Goal: Information Seeking & Learning: Find specific fact

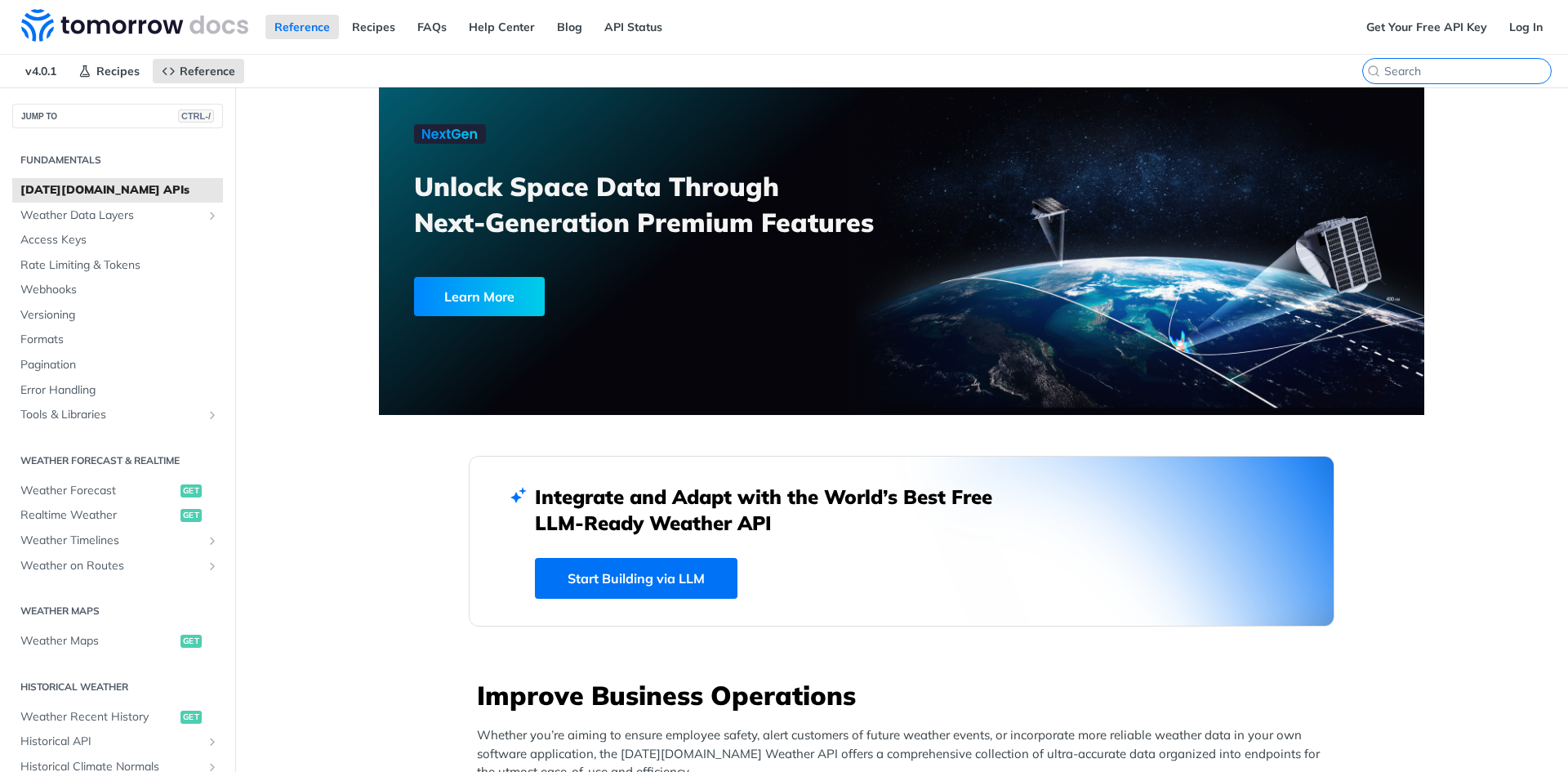
click at [1471, 74] on input "CTRL-K" at bounding box center [1468, 70] width 167 height 15
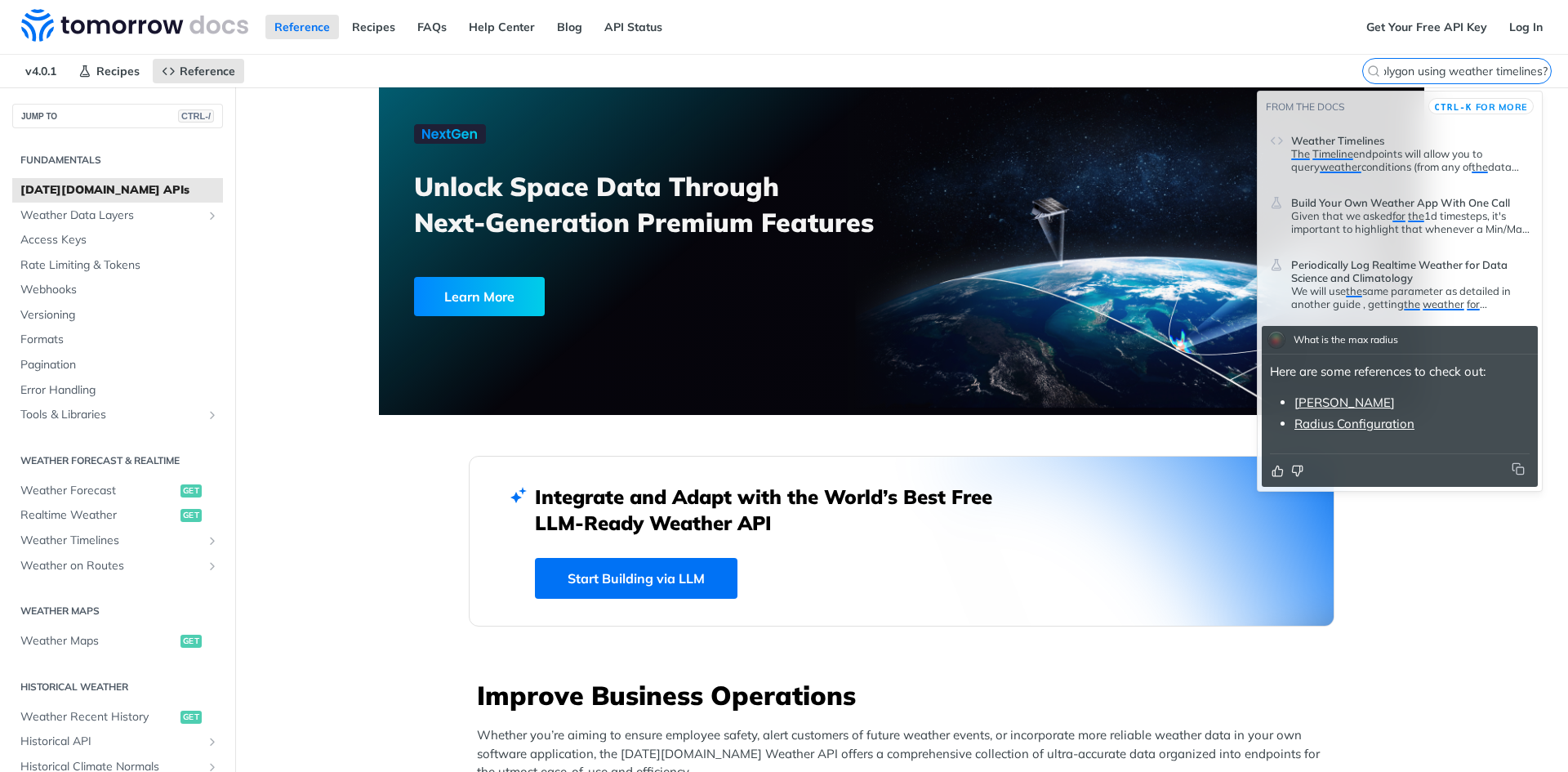
type input "What is the max radius for one polygon using weather timelines?"
click at [1377, 427] on link "Radius Configuration" at bounding box center [1355, 424] width 120 height 15
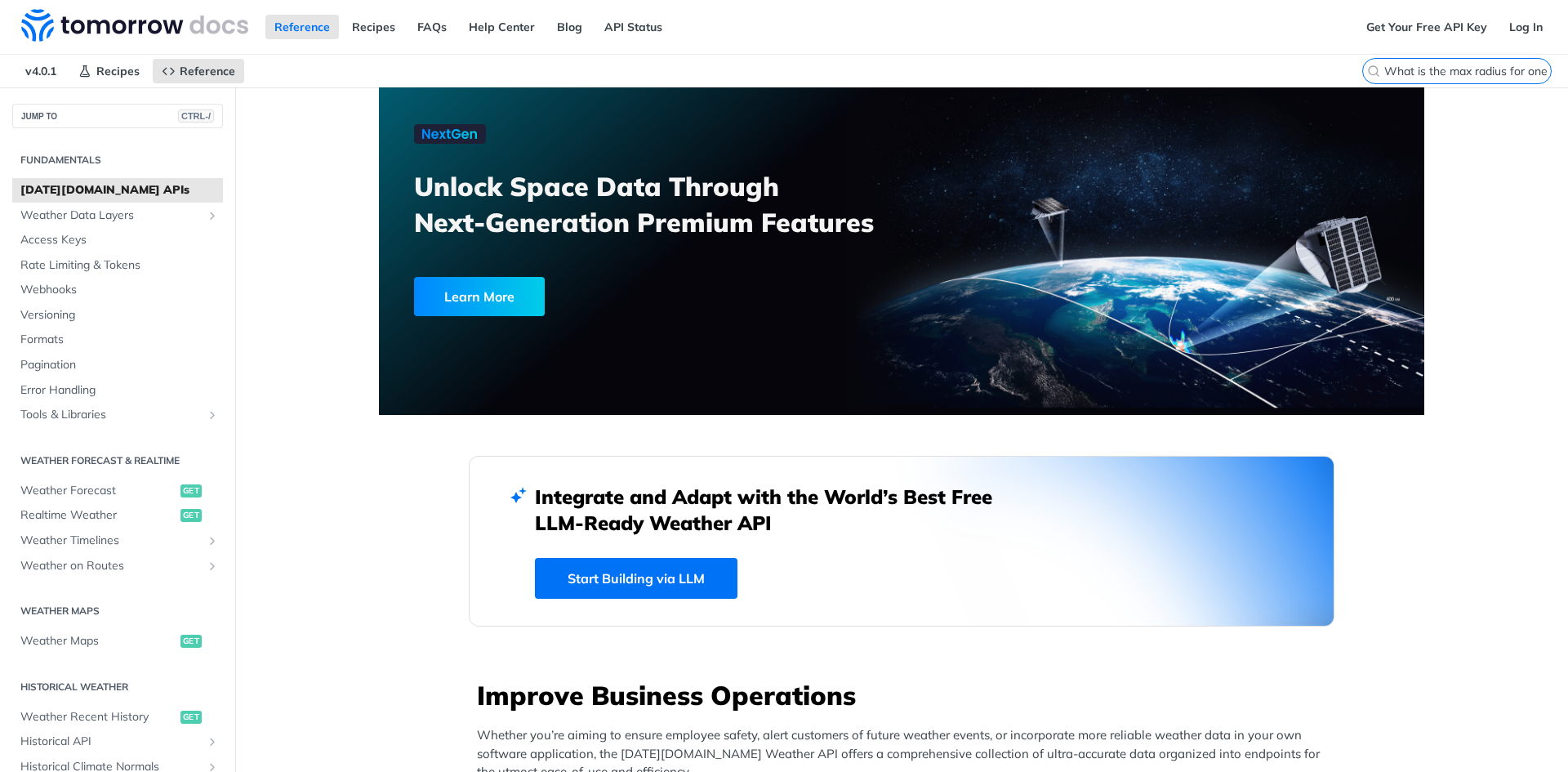
click at [1467, 70] on input "What is the max radius for one polygon using weather timelines?" at bounding box center [1468, 70] width 167 height 15
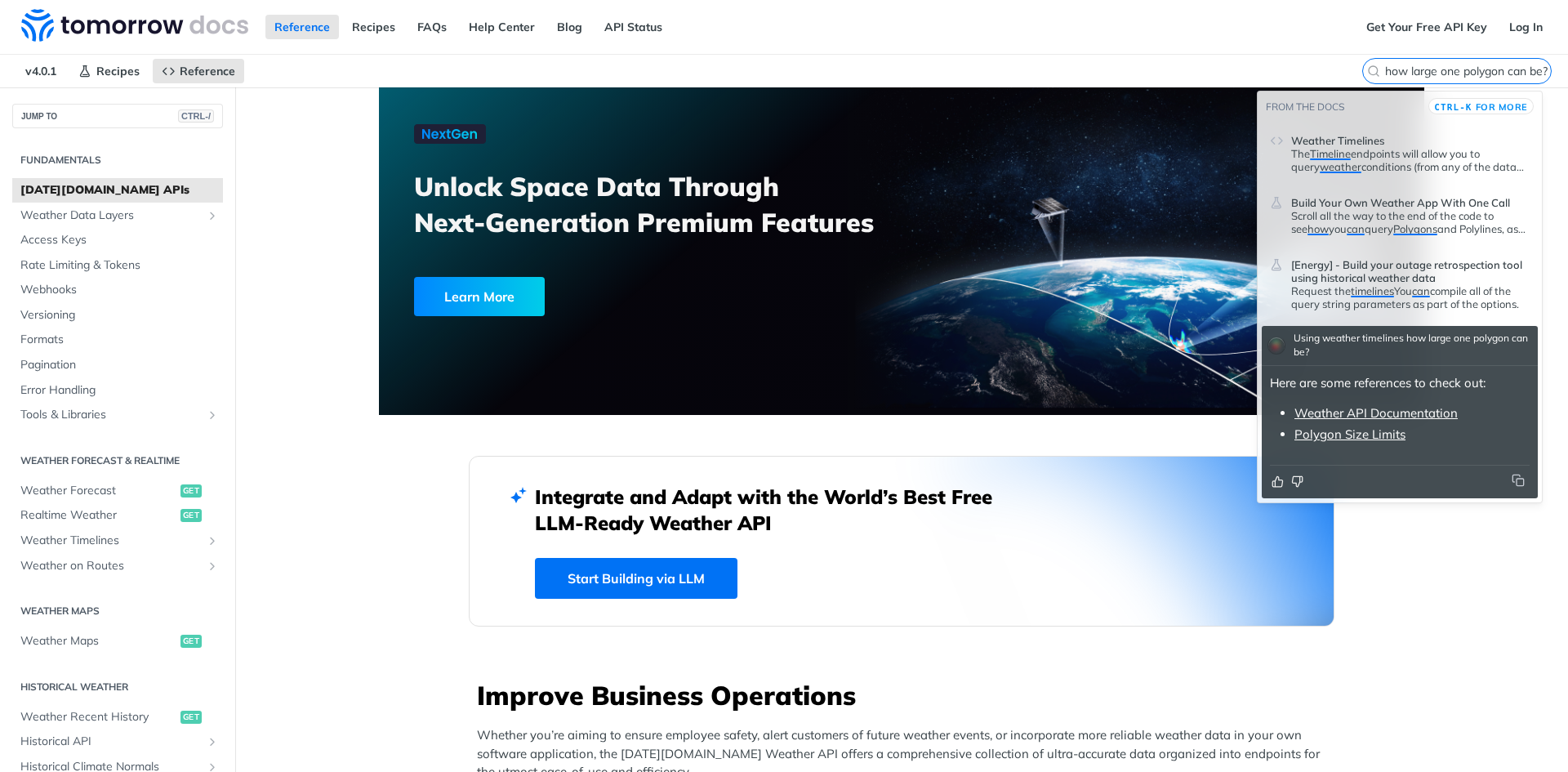
type input "Using weather timelines how large one polygon can be?"
click at [1368, 434] on link "Polygon Size Limits" at bounding box center [1351, 434] width 111 height 15
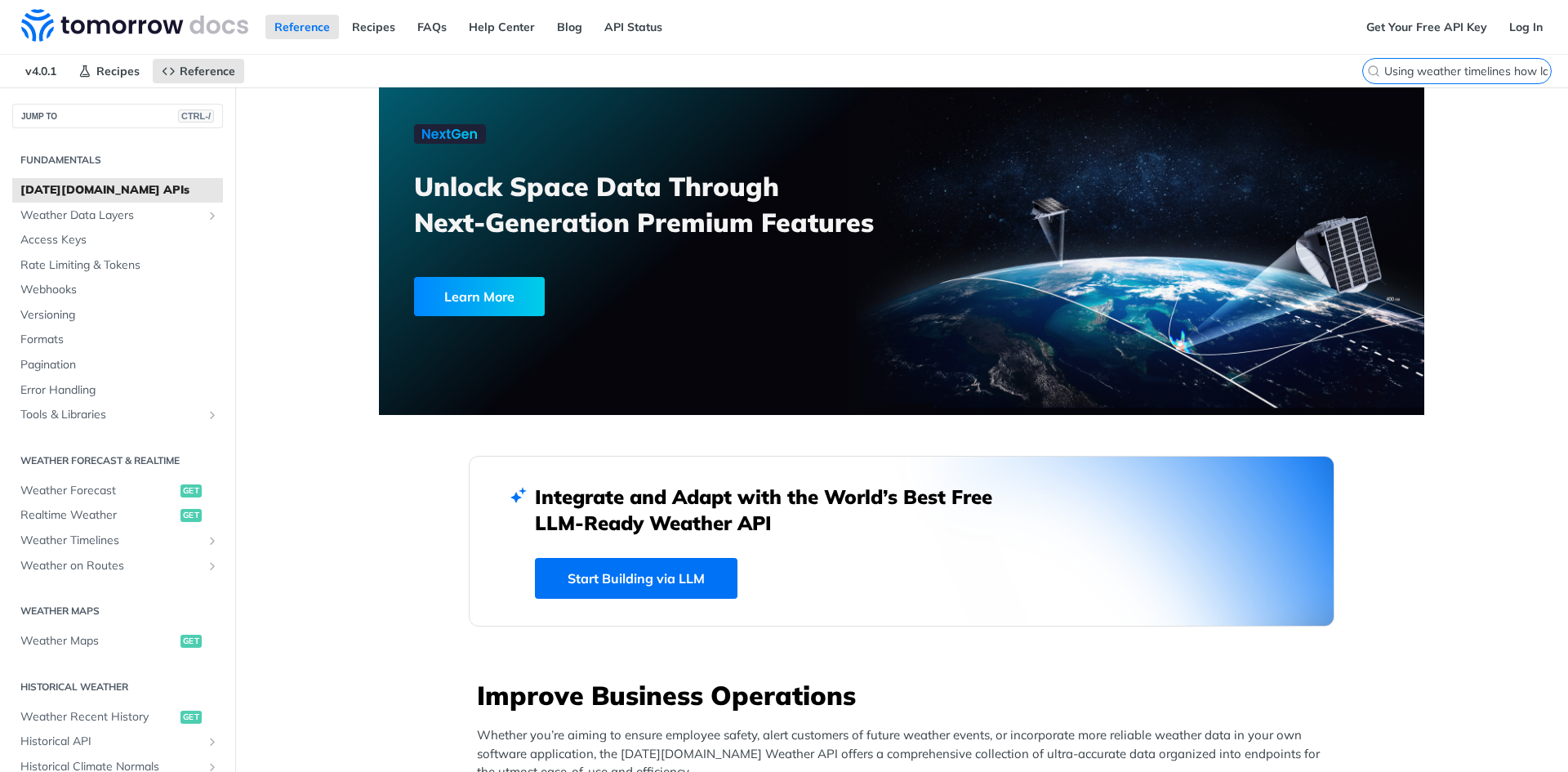
click at [1450, 73] on input "Using weather timelines how large one polygon can be?" at bounding box center [1468, 70] width 167 height 15
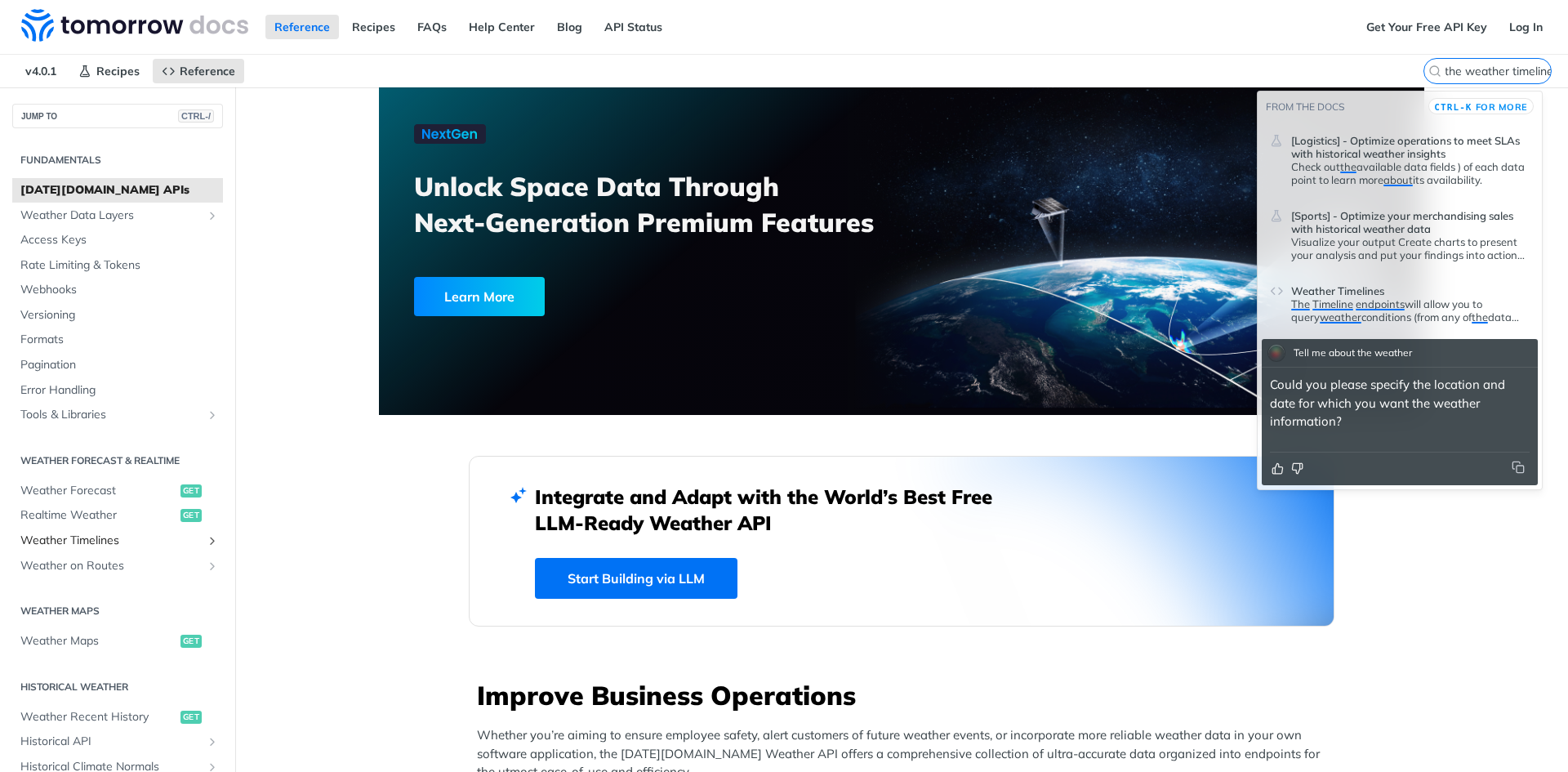
click at [98, 536] on span "Weather Timelines" at bounding box center [111, 540] width 181 height 16
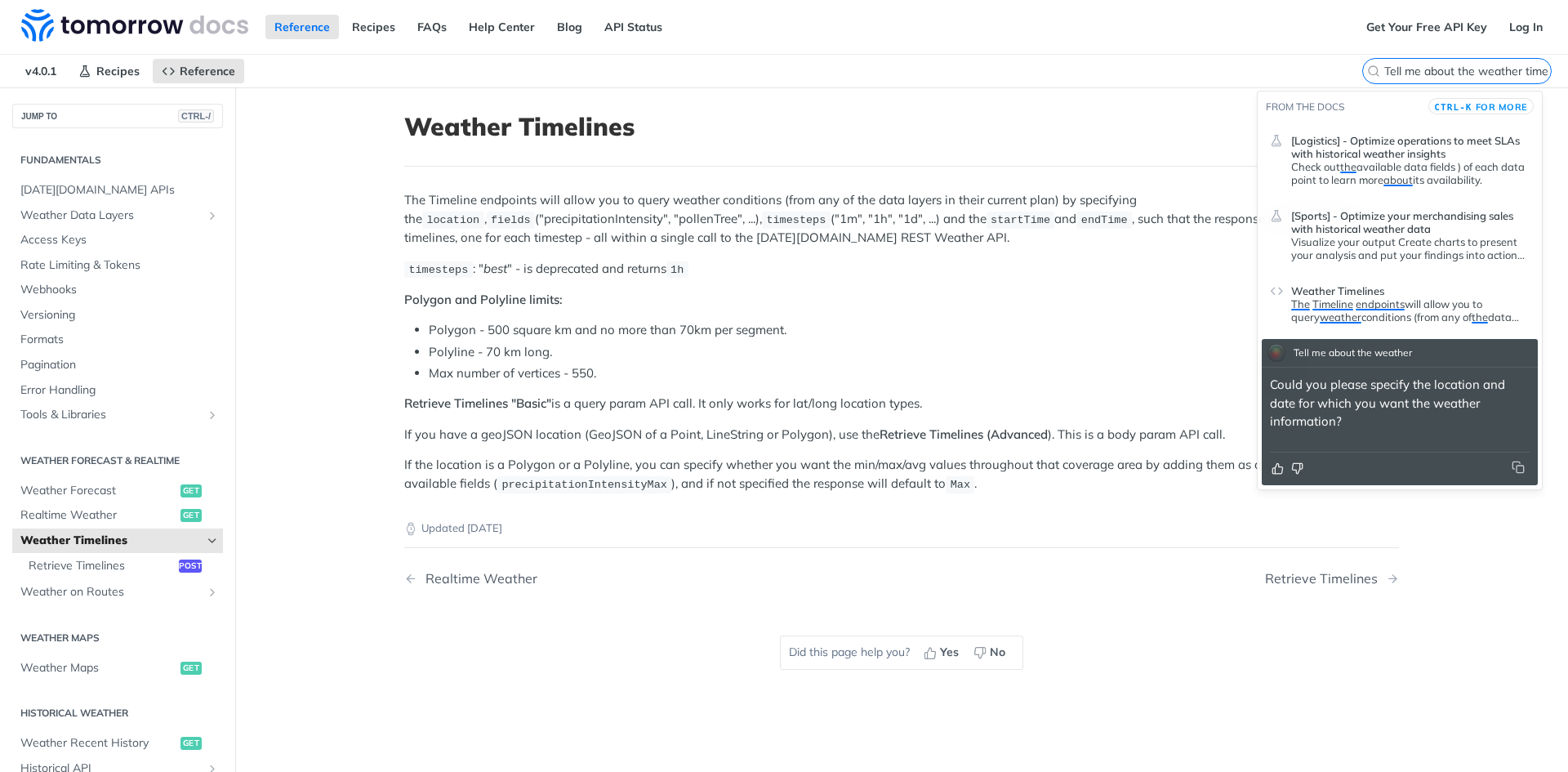
click at [1460, 65] on input "Tell me about the weather timelines endpoint" at bounding box center [1468, 70] width 167 height 15
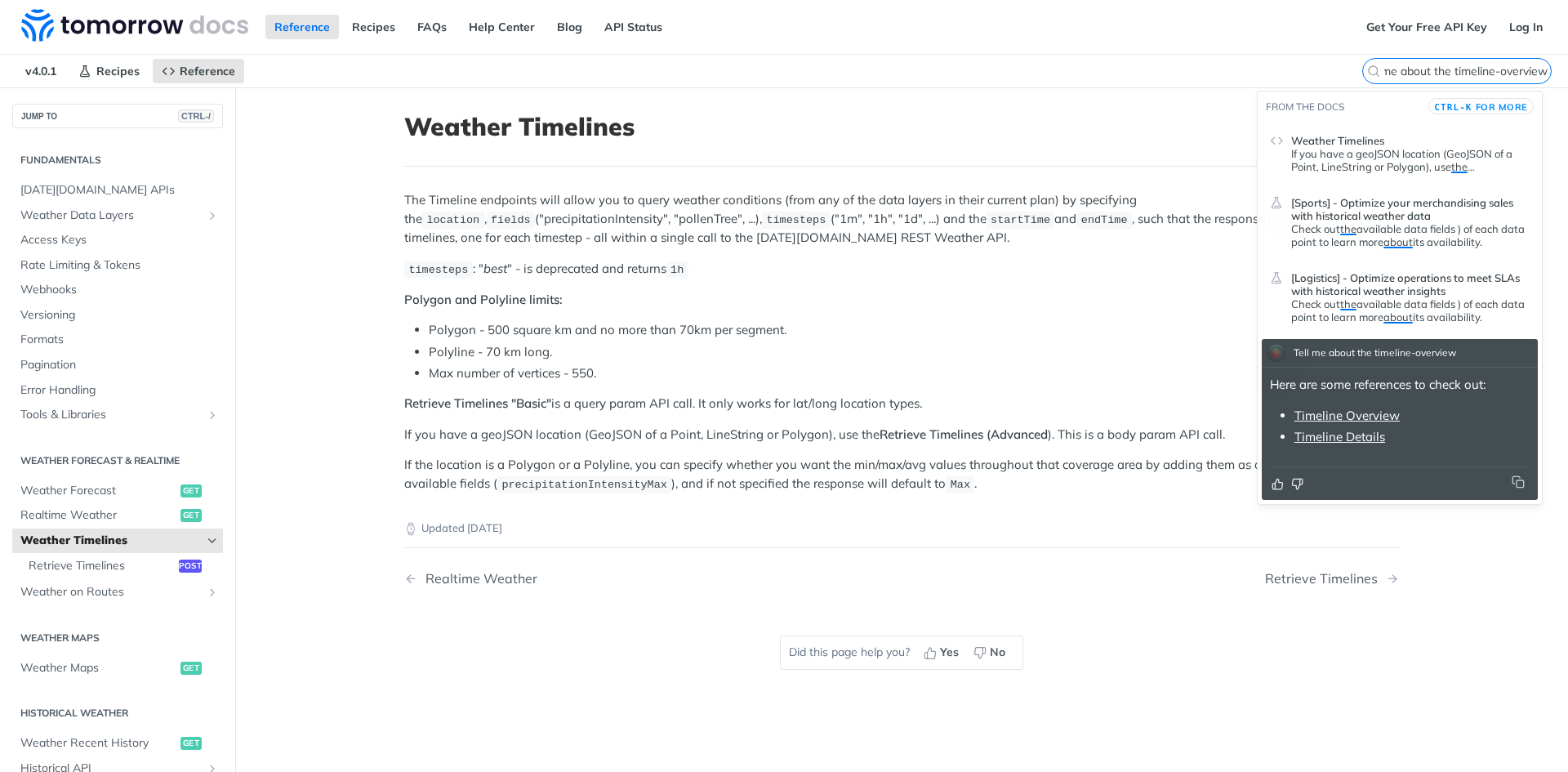
type input "Tell me about the timeline-overview"
click at [1129, 297] on p "Polygon and Polyline limits:" at bounding box center [901, 300] width 995 height 19
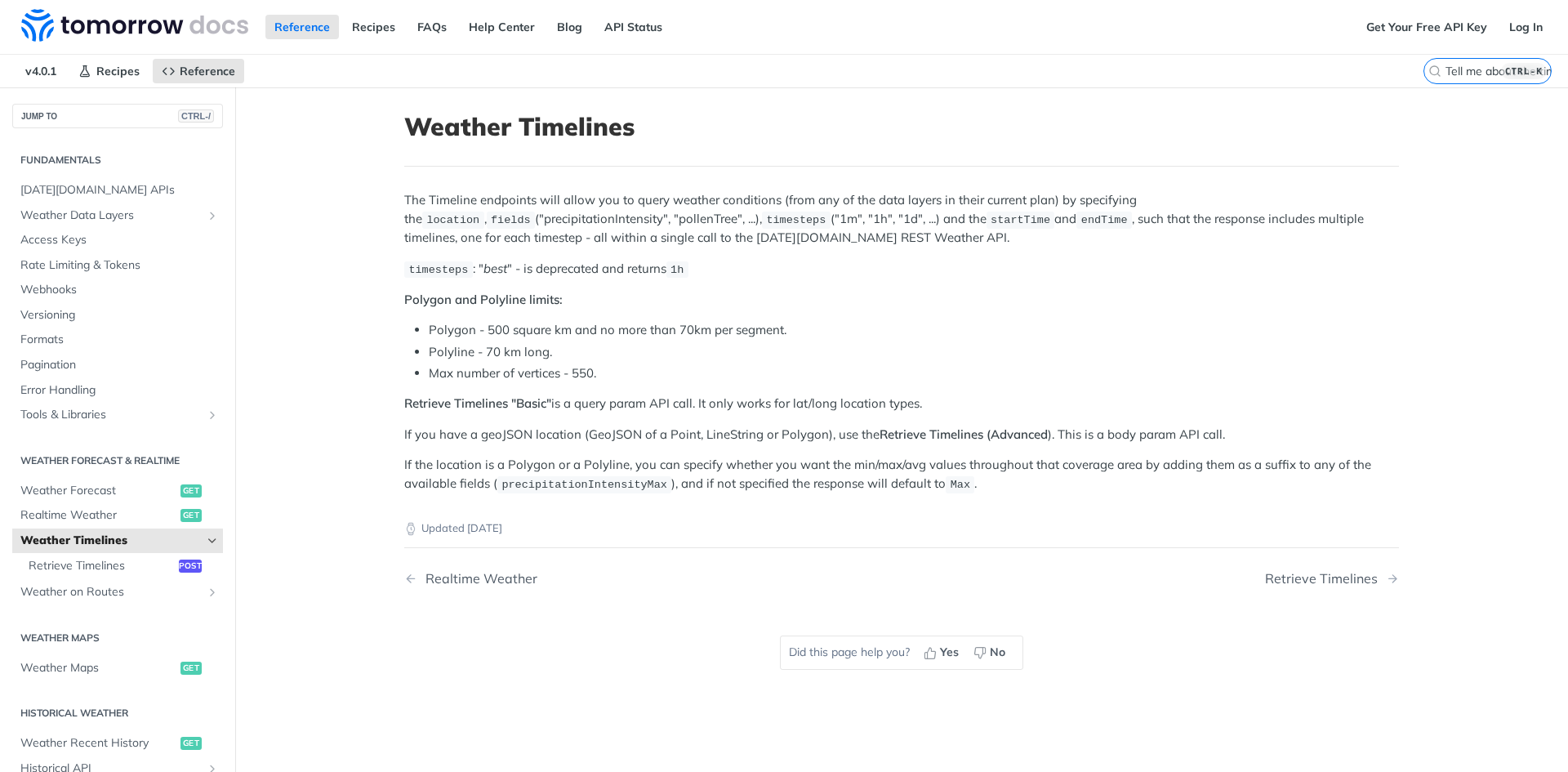
click at [993, 312] on div "The Timeline endpoints will allow you to query weather conditions (from any of …" at bounding box center [901, 341] width 995 height 302
click at [1464, 63] on input "Tell me about the timeline-overview" at bounding box center [1468, 70] width 167 height 15
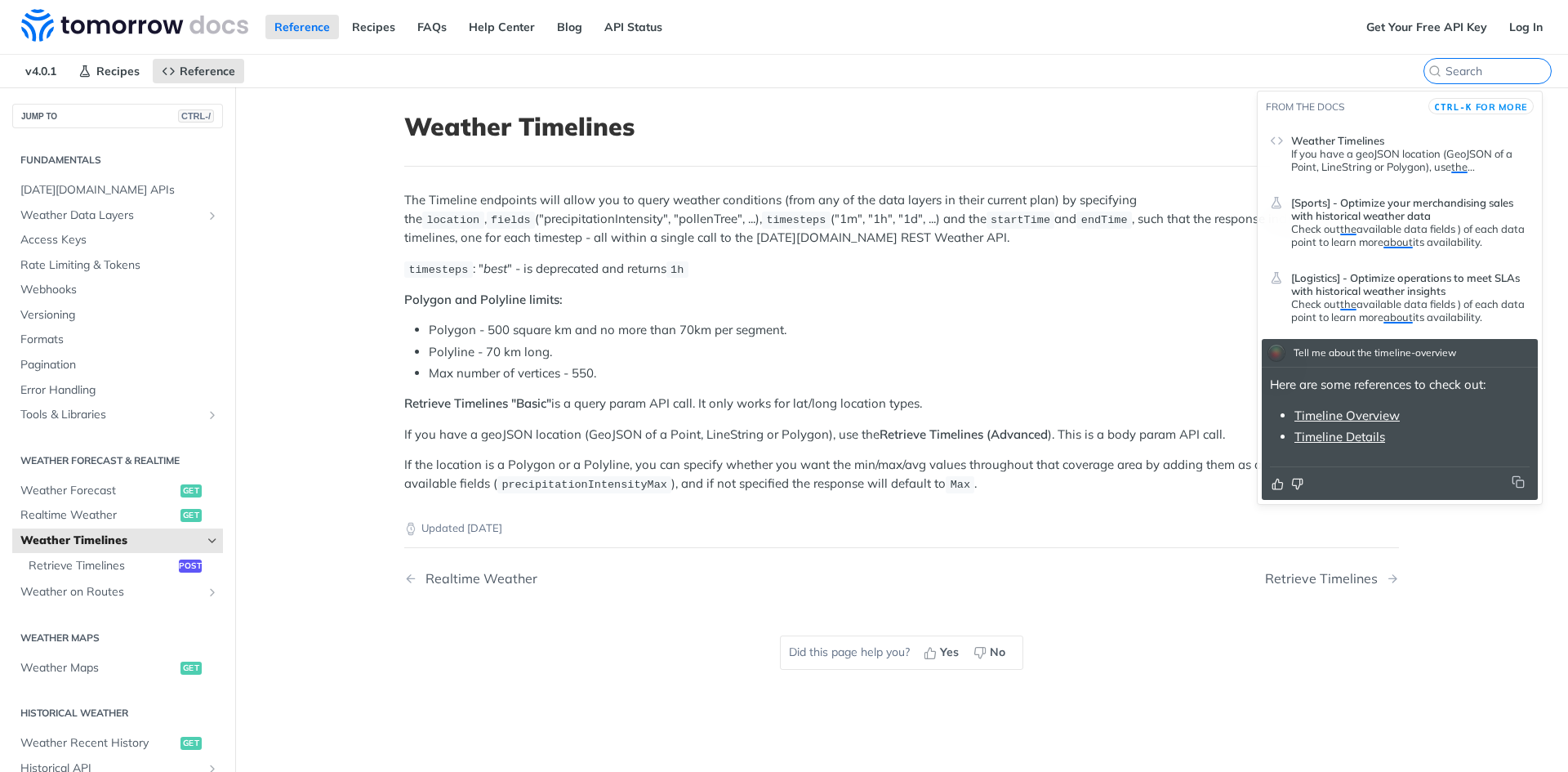
click at [1110, 297] on p "Polygon and Polyline limits:" at bounding box center [901, 300] width 995 height 19
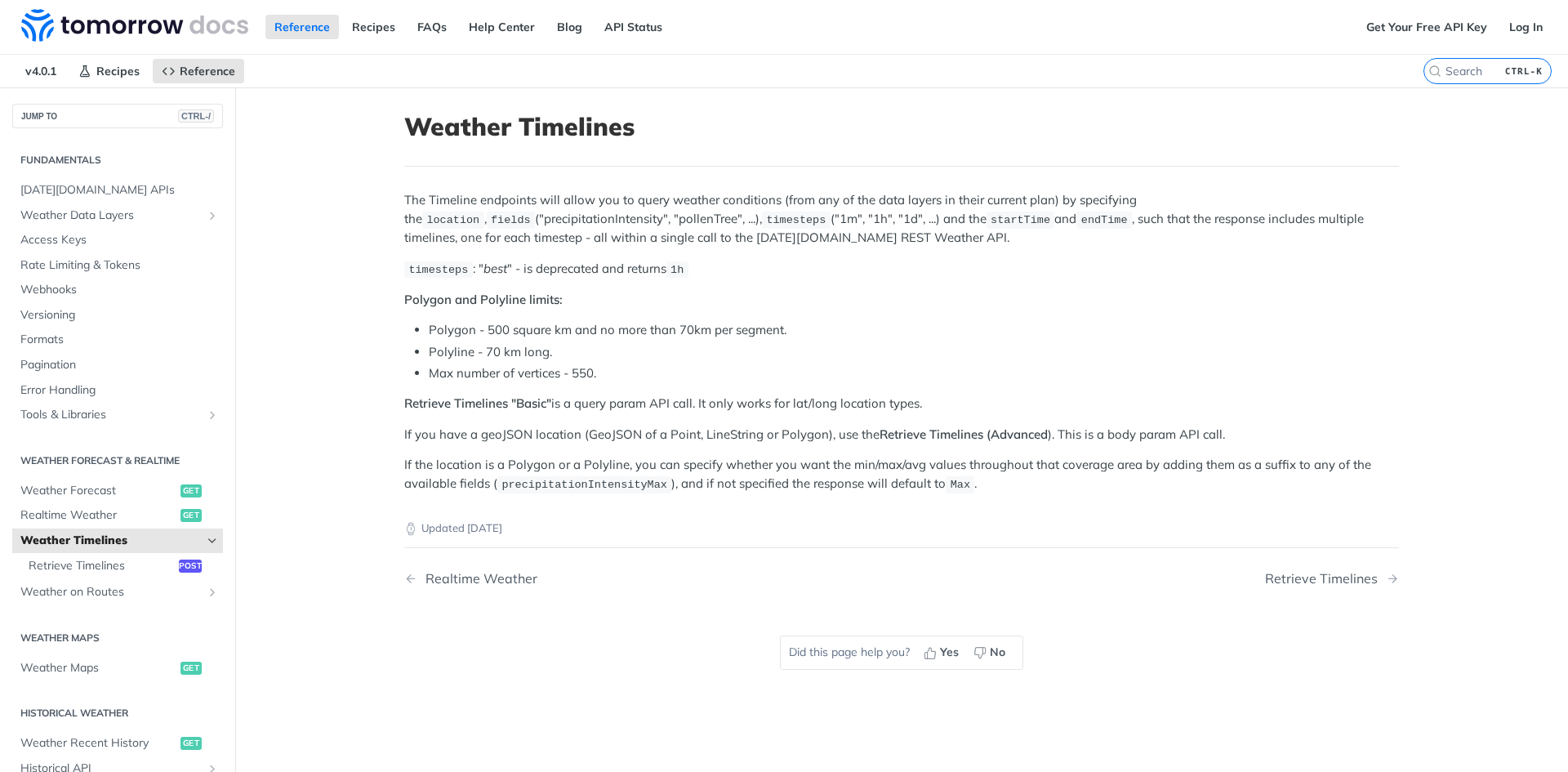
click at [1027, 276] on p "timesteps : " best " - is deprecated and returns 1h" at bounding box center [901, 269] width 995 height 19
drag, startPoint x: 479, startPoint y: 328, endPoint x: 564, endPoint y: 330, distance: 85.0
click at [564, 330] on li "Polygon - 500 square km and no more than 70km per segment." at bounding box center [914, 330] width 971 height 19
copy li "500 square km"
click at [691, 343] on li "Polyline - 70 km long." at bounding box center [914, 353] width 971 height 19
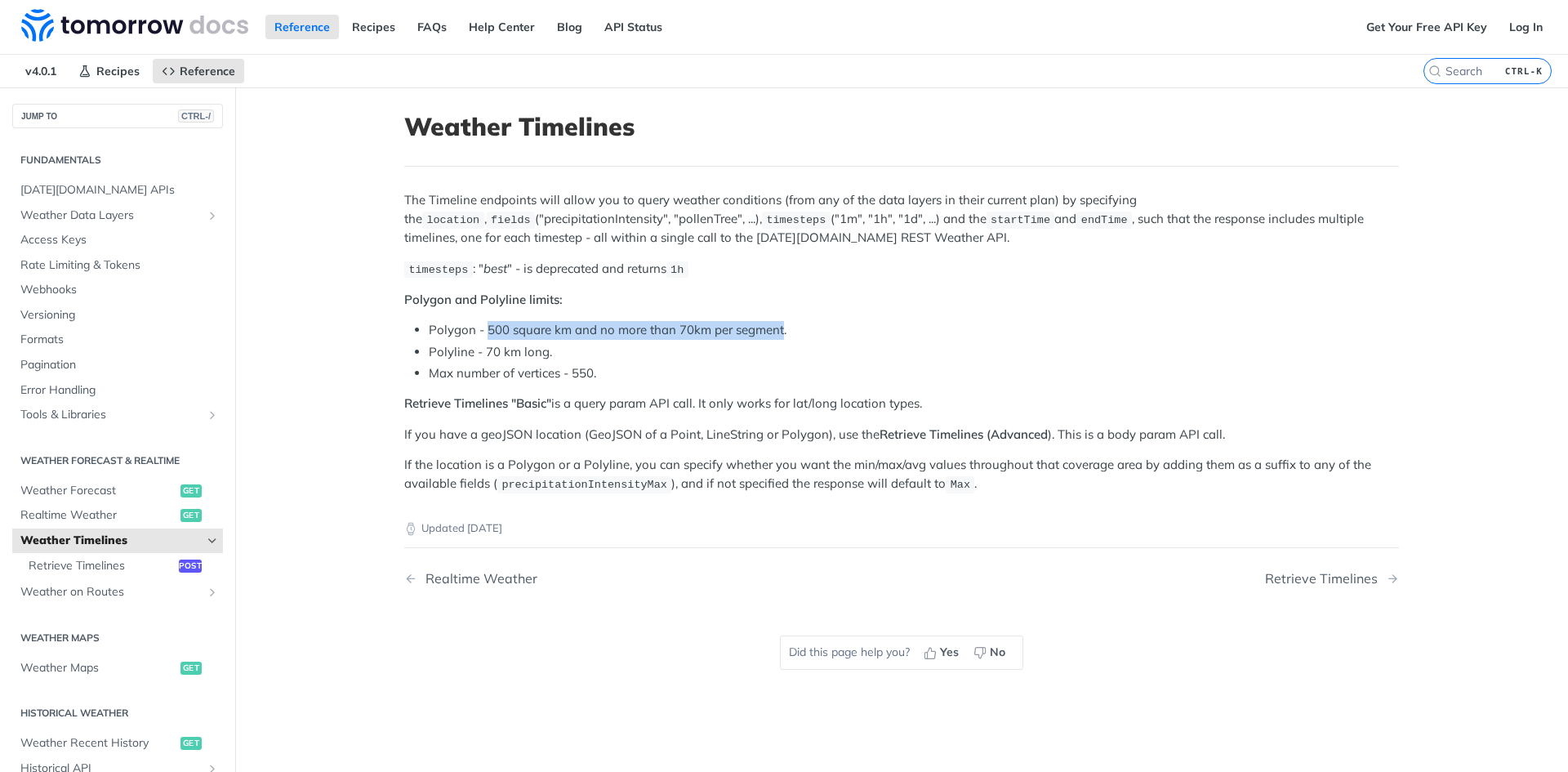
drag, startPoint x: 482, startPoint y: 331, endPoint x: 778, endPoint y: 329, distance: 296.0
click at [778, 329] on li "Polygon - 500 square km and no more than 70km per segment." at bounding box center [914, 330] width 971 height 19
copy li "500 square km and no more than 70km per segment"
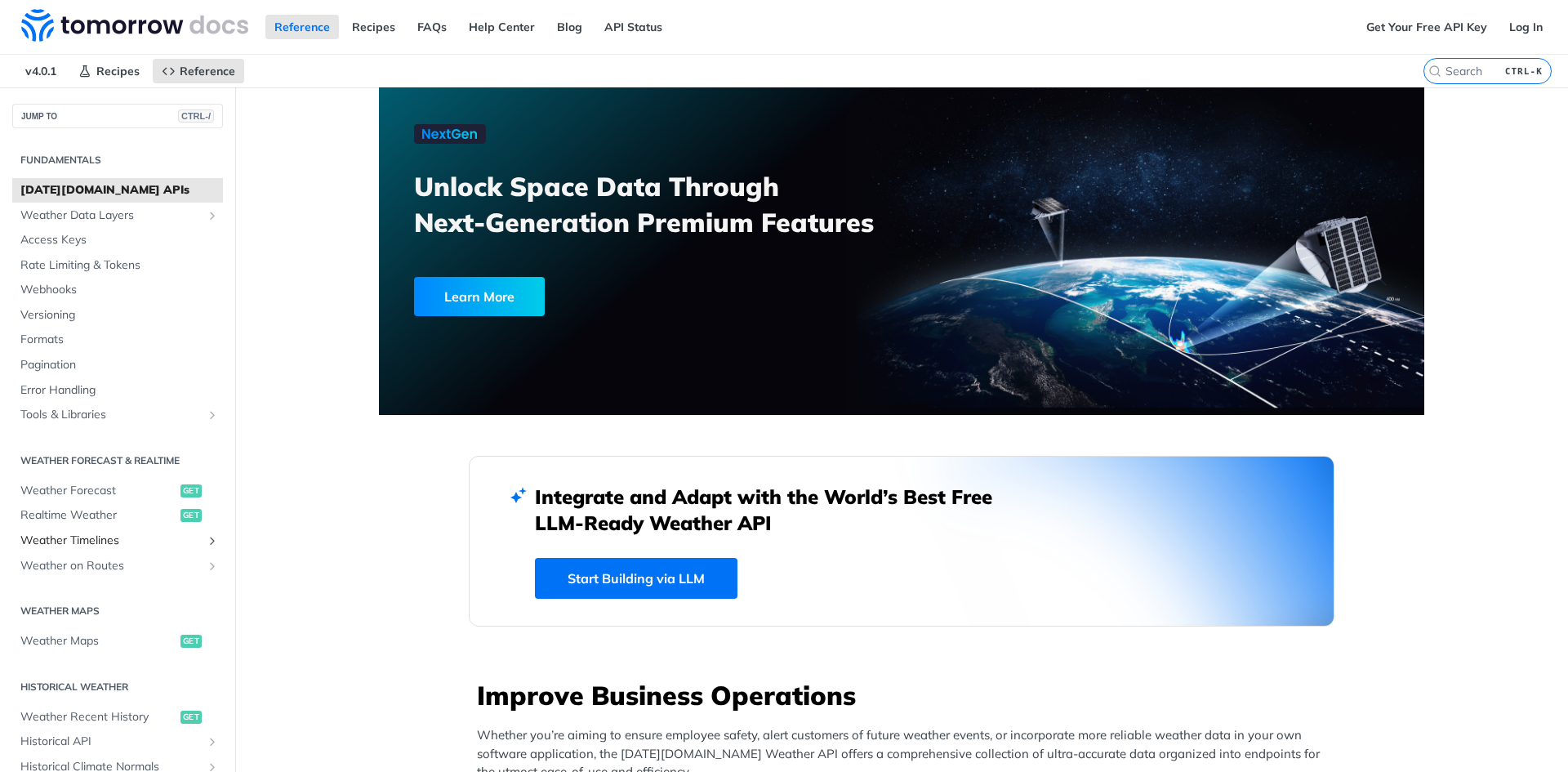
click at [120, 536] on span "Weather Timelines" at bounding box center [111, 540] width 181 height 16
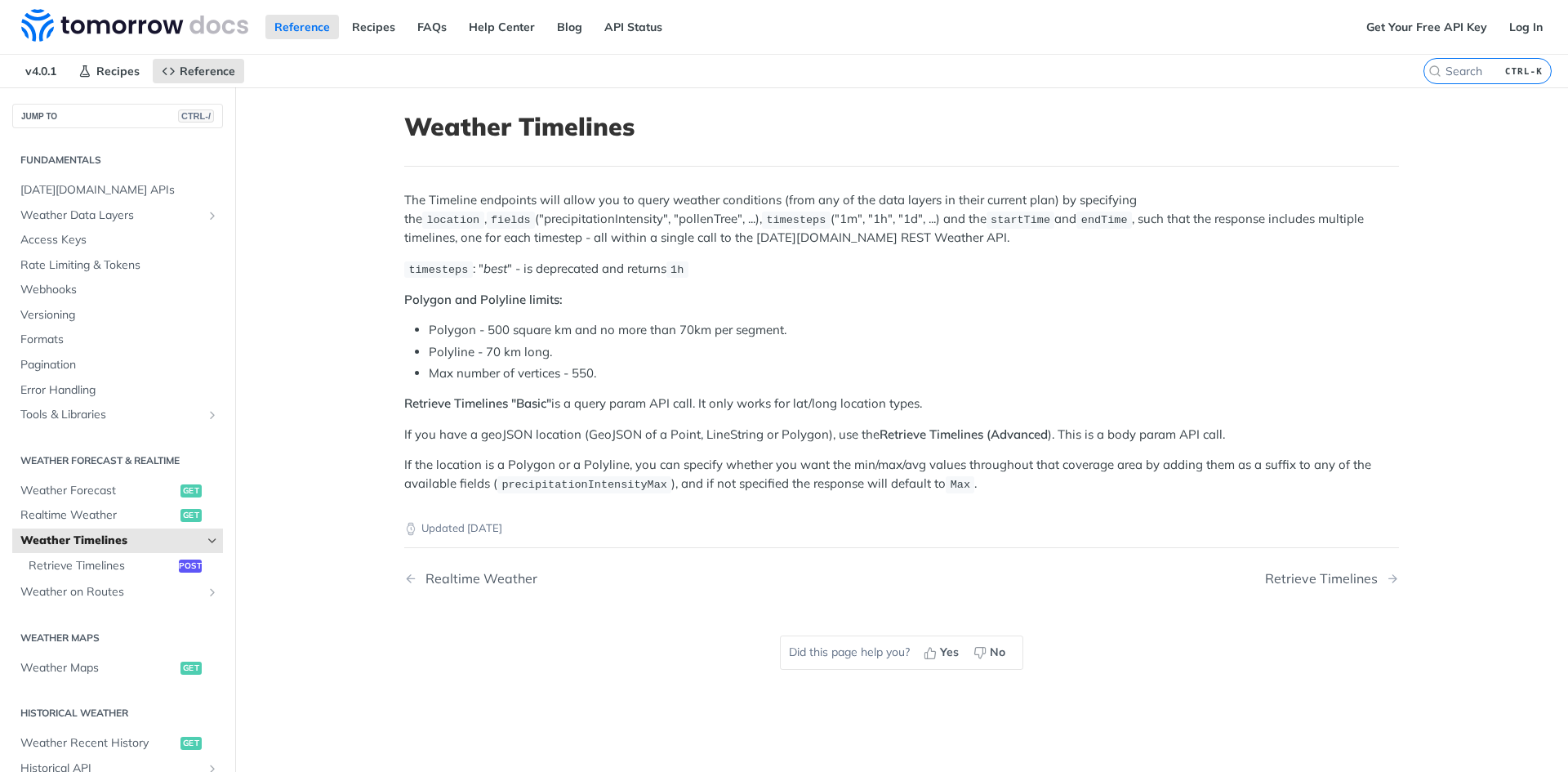
click at [673, 239] on p "The Timeline endpoints will allow you to query weather conditions (from any of …" at bounding box center [901, 218] width 995 height 56
click at [692, 211] on p "The Timeline endpoints will allow you to query weather conditions (from any of …" at bounding box center [901, 218] width 995 height 56
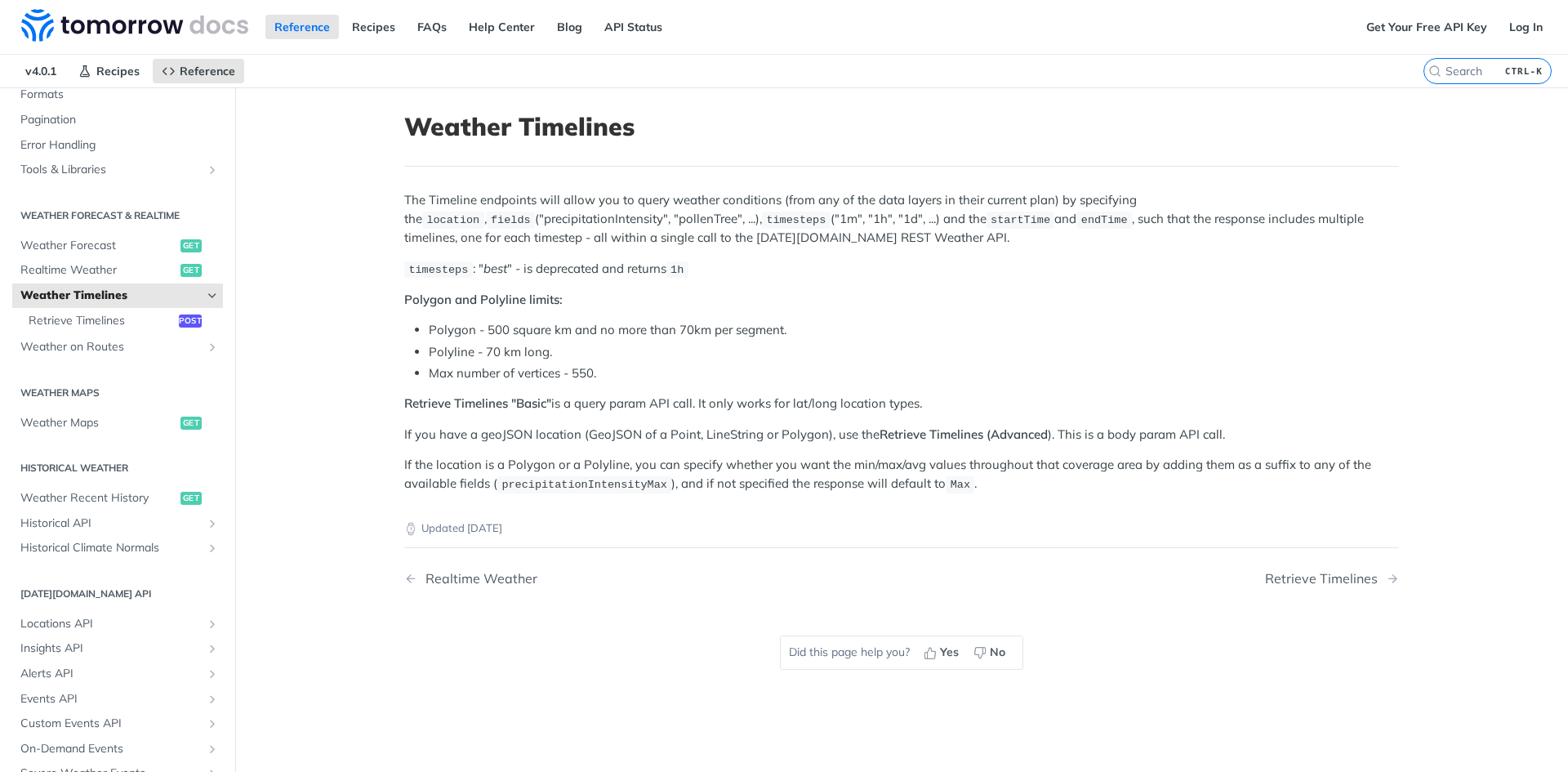
scroll to position [340, 0]
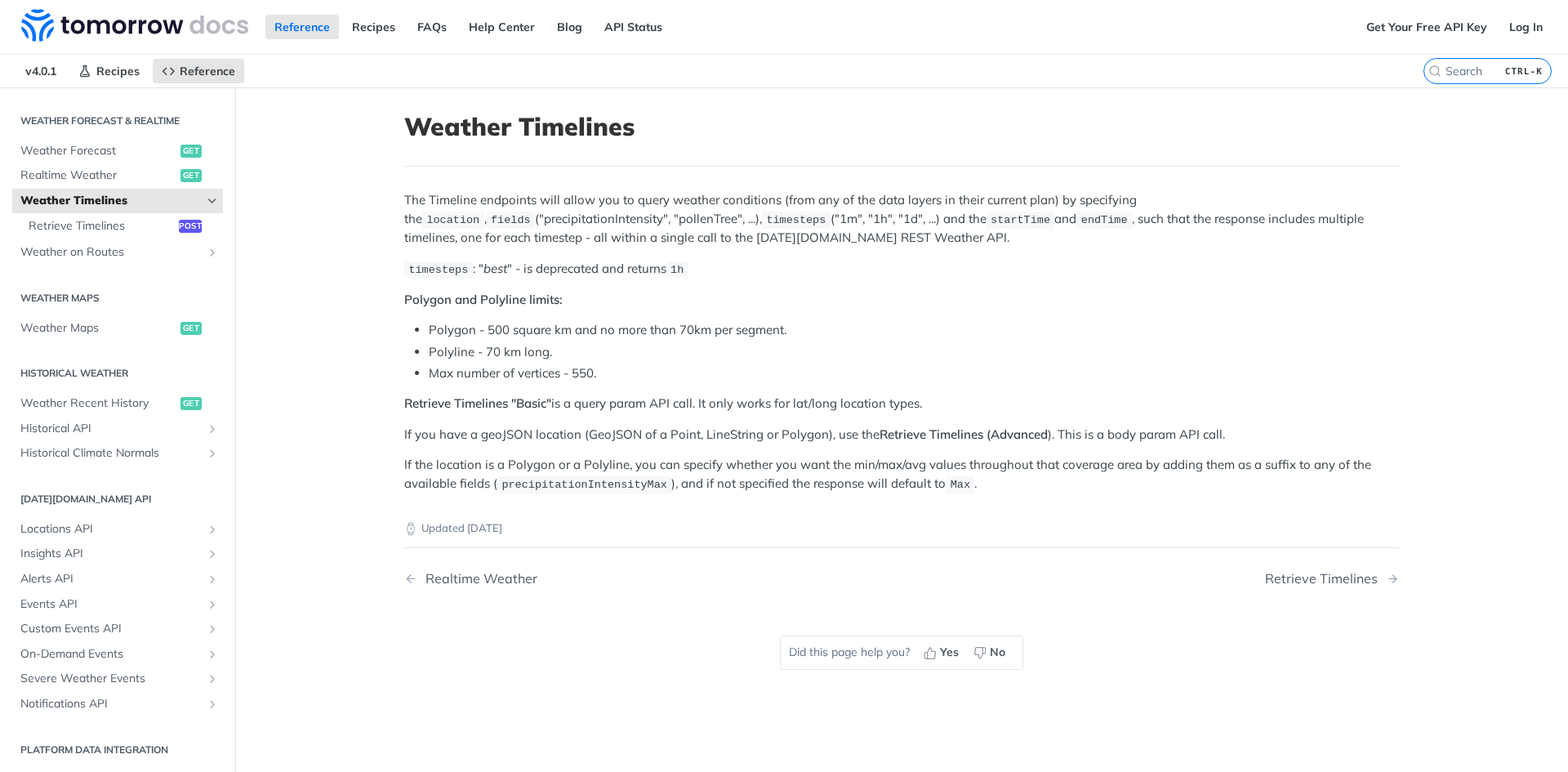
click at [322, 390] on main "JUMP TO CTRL-/ Fundamentals Tomorrow.io APIs Weather Data Layers Core Probabili…" at bounding box center [784, 473] width 1568 height 772
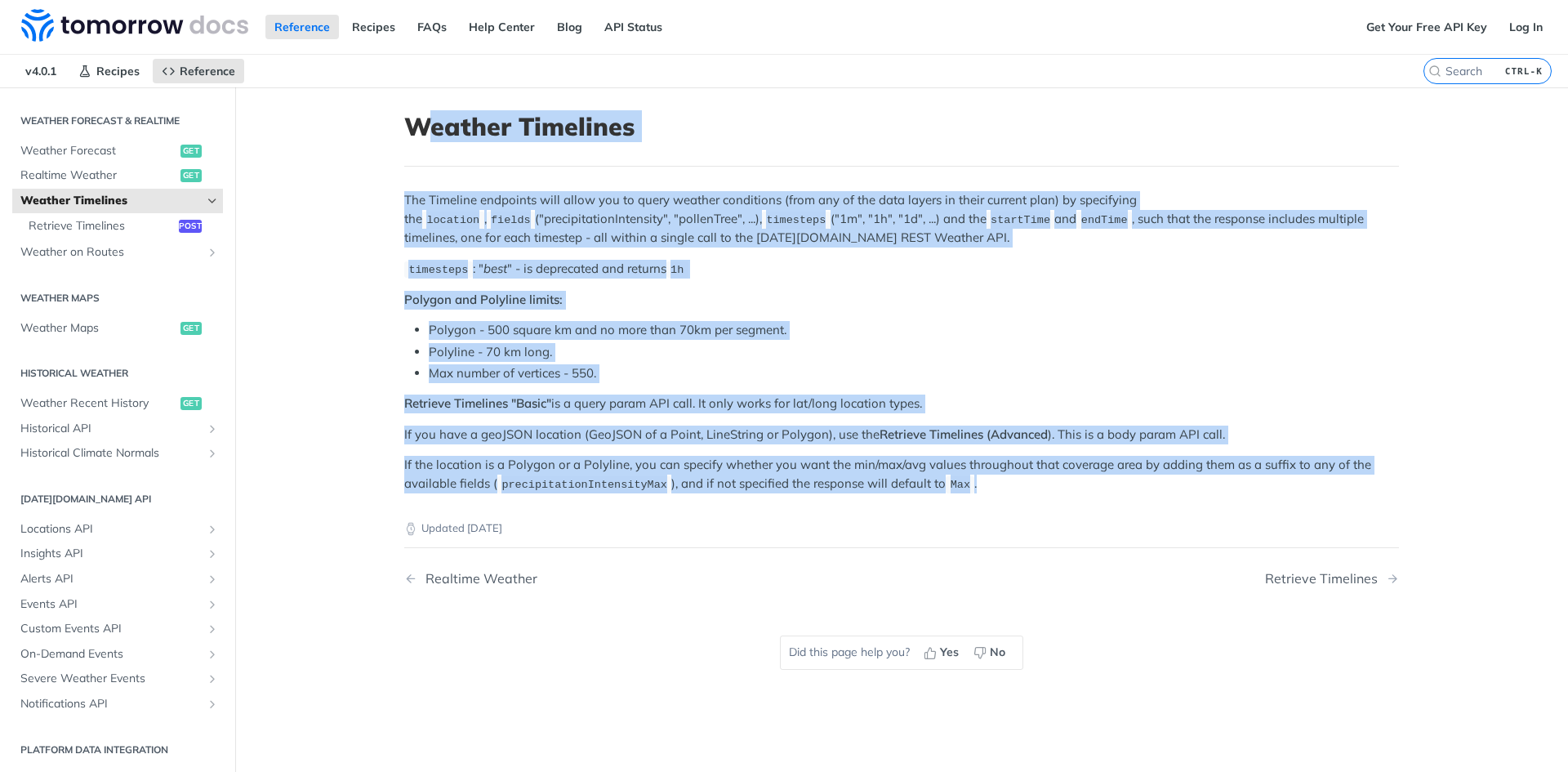
drag, startPoint x: 413, startPoint y: 126, endPoint x: 1091, endPoint y: 484, distance: 766.7
click at [1091, 484] on article "Weather Timelines The Timeline endpoints will allow you to query weather condit…" at bounding box center [902, 473] width 1046 height 772
copy article "eather Timelines The Timeline endpoints will allow you to query weather conditi…"
click at [448, 206] on p "The Timeline endpoints will allow you to query weather conditions (from any of …" at bounding box center [901, 218] width 995 height 56
drag, startPoint x: 406, startPoint y: 126, endPoint x: 1006, endPoint y: 479, distance: 696.1
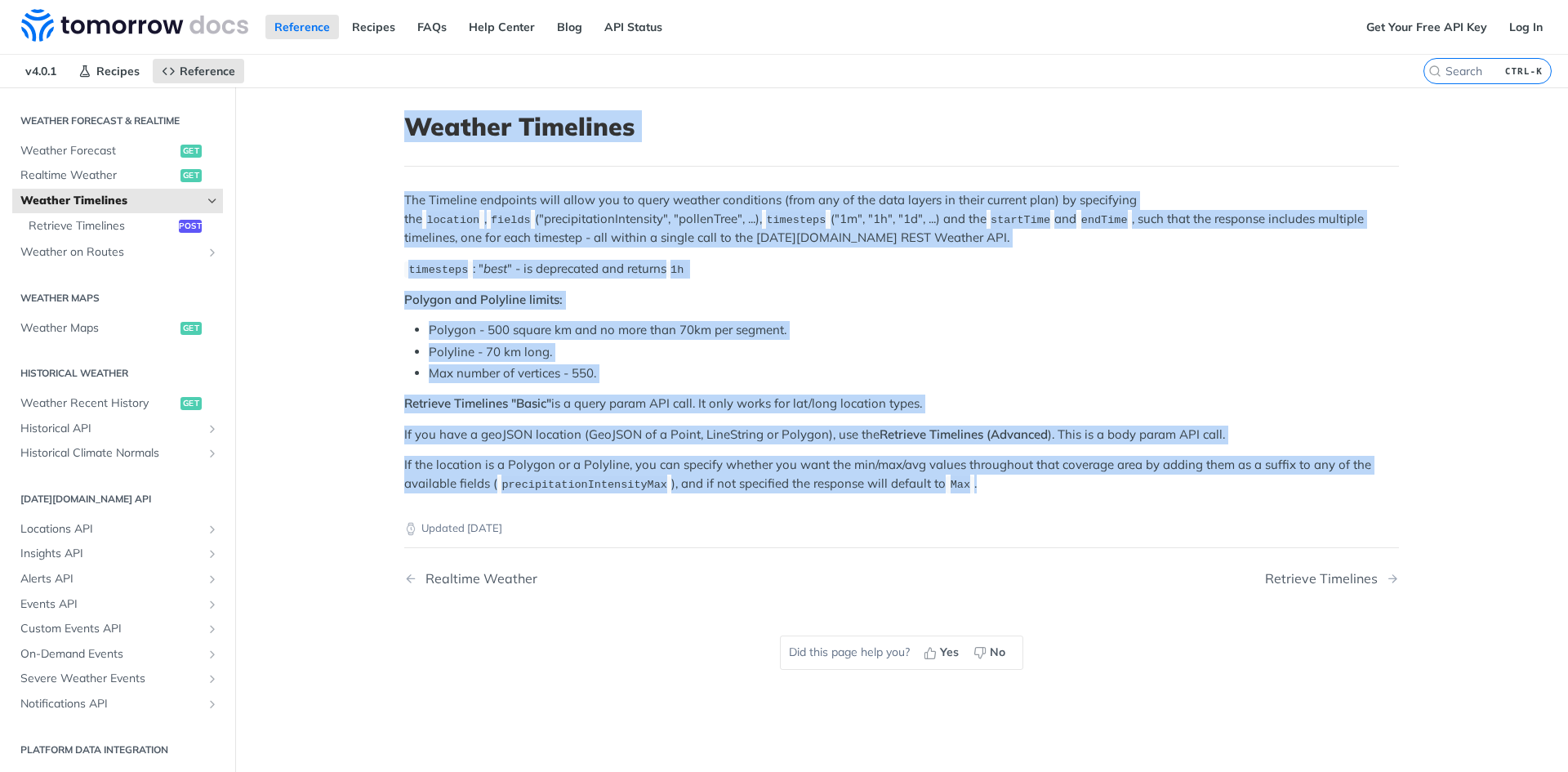
click at [1006, 479] on article "Weather Timelines The Timeline endpoints will allow you to query weather condit…" at bounding box center [902, 473] width 1046 height 772
copy article "Weather Timelines The Timeline endpoints will allow you to query weather condit…"
click at [1410, 331] on article "Weather Timelines The Timeline endpoints will allow you to query weather condit…" at bounding box center [902, 473] width 1046 height 772
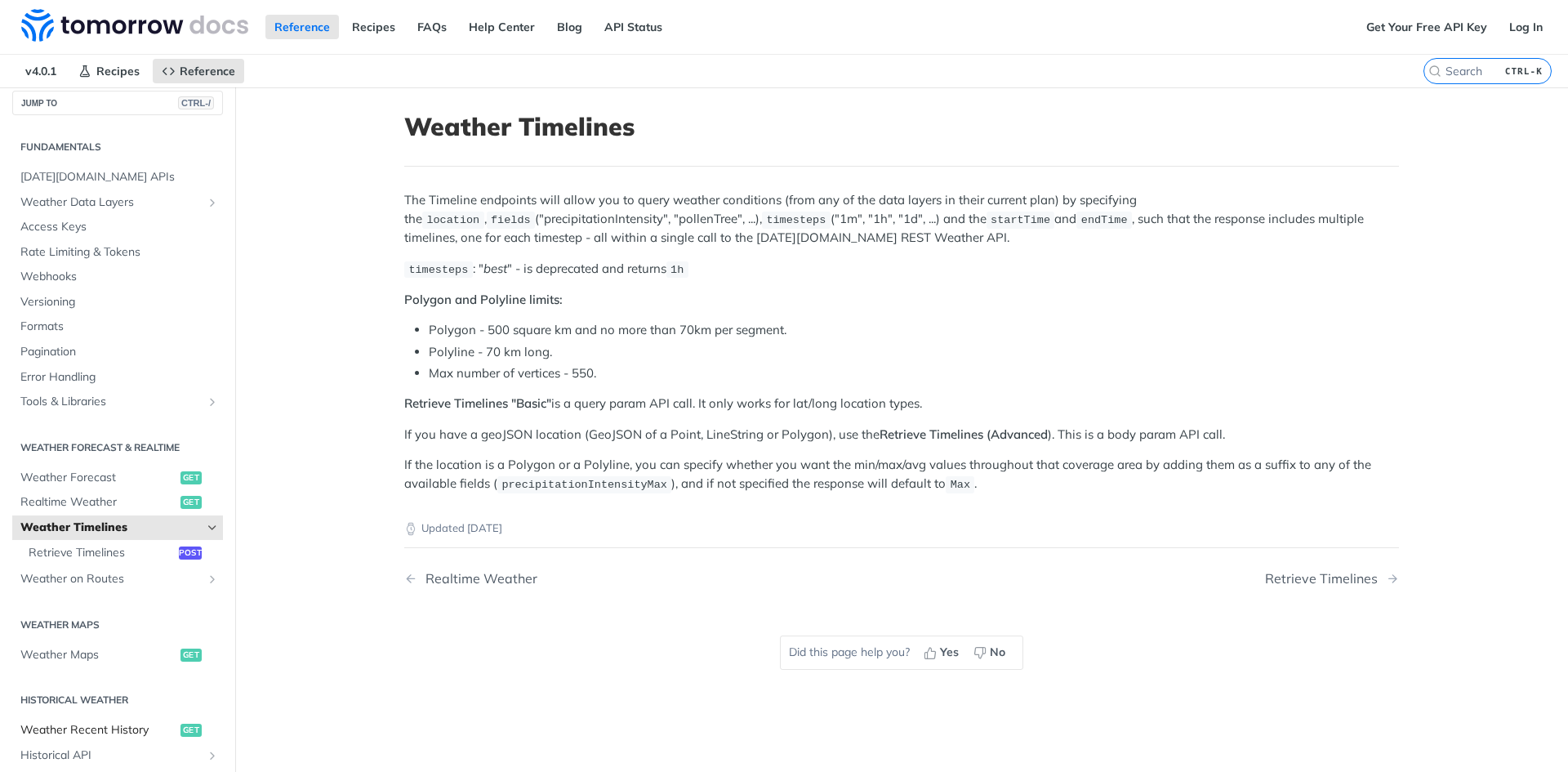
scroll to position [0, 0]
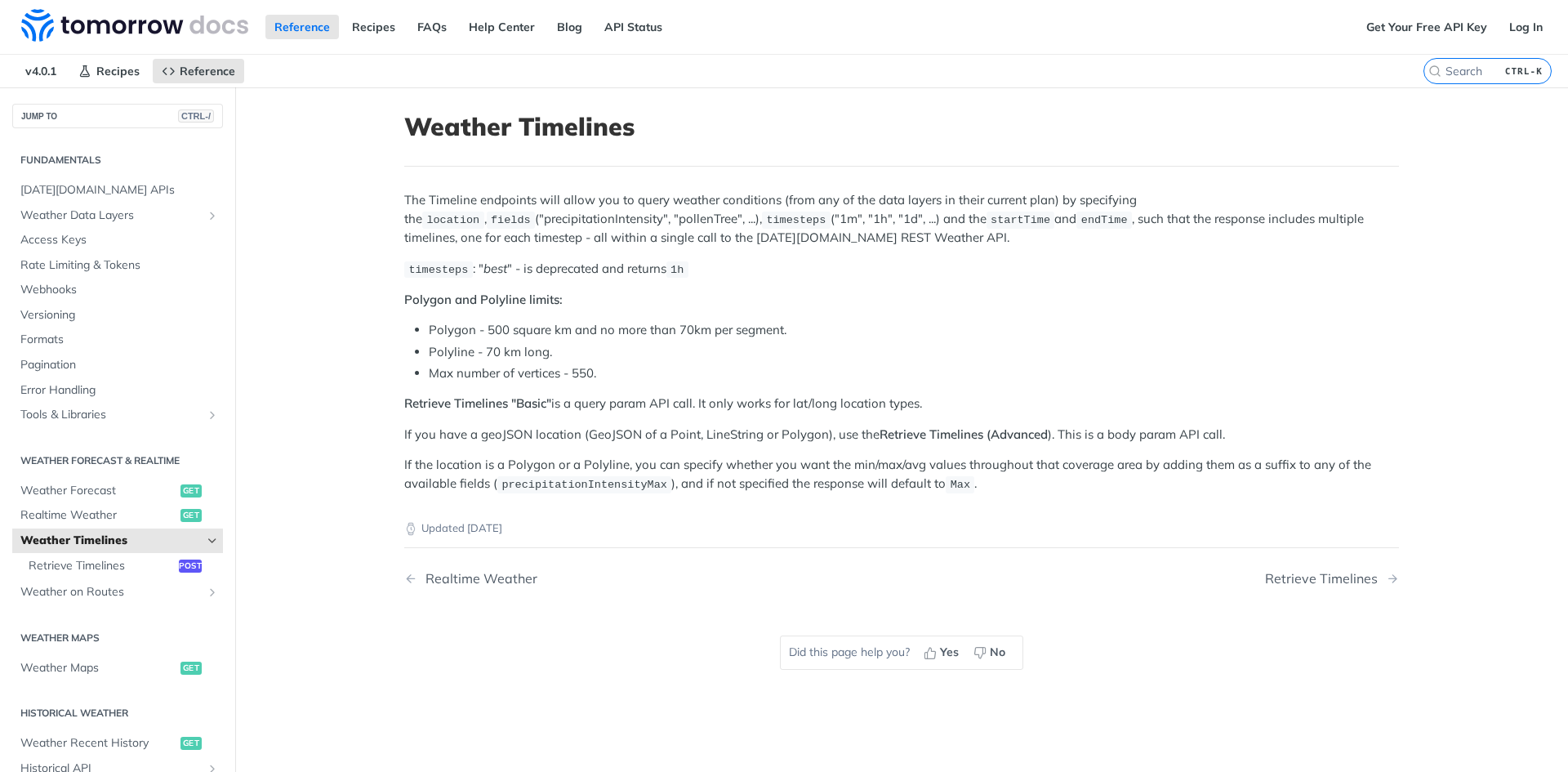
click at [381, 257] on article "Weather Timelines The Timeline endpoints will allow you to query weather condit…" at bounding box center [902, 473] width 1046 height 772
click at [1451, 71] on input "search" at bounding box center [1468, 70] width 167 height 15
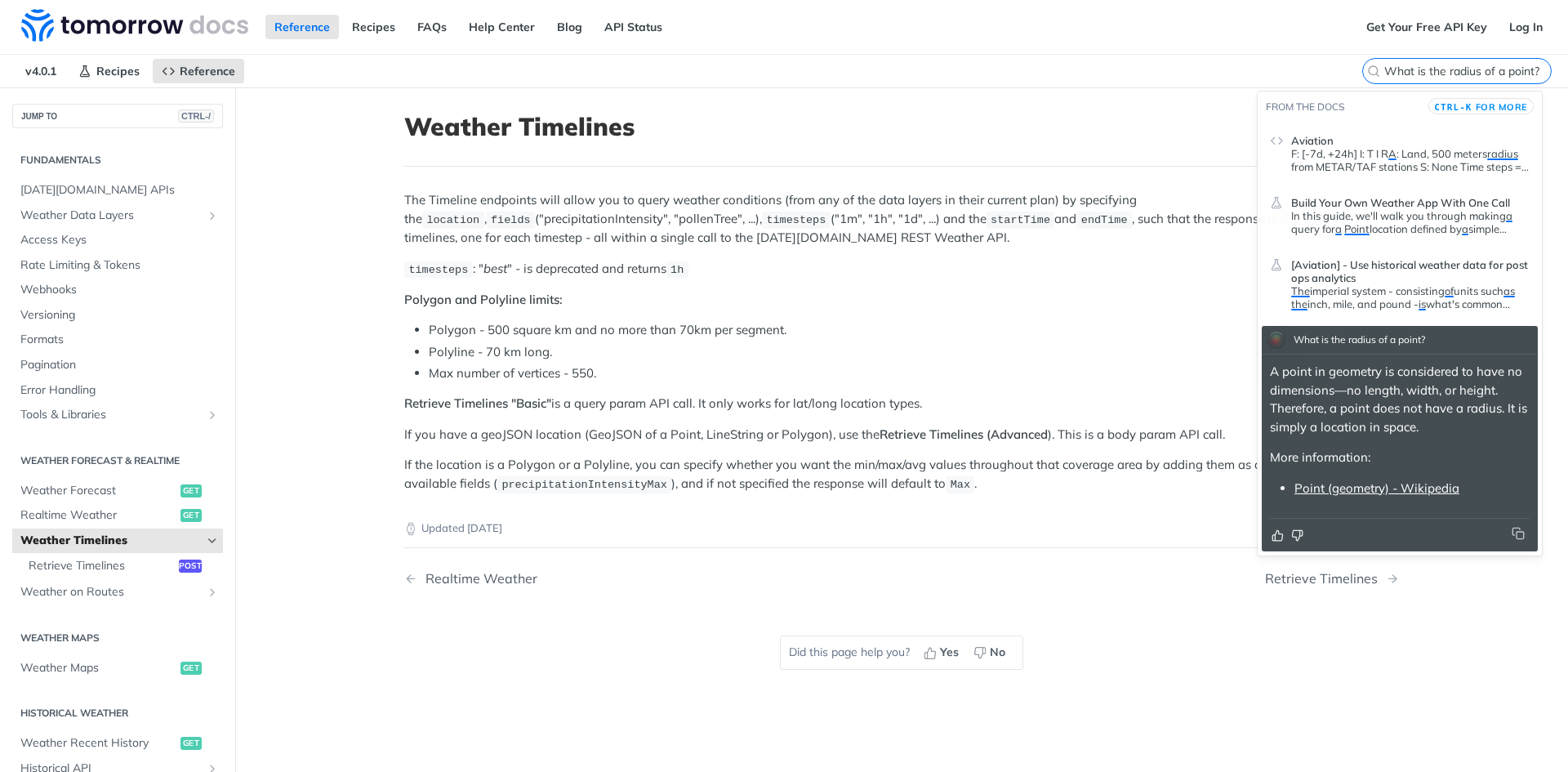
type input "What is the radius of a point?"
click at [1093, 285] on div "The Timeline endpoints will allow you to query weather conditions (from any of …" at bounding box center [901, 341] width 995 height 302
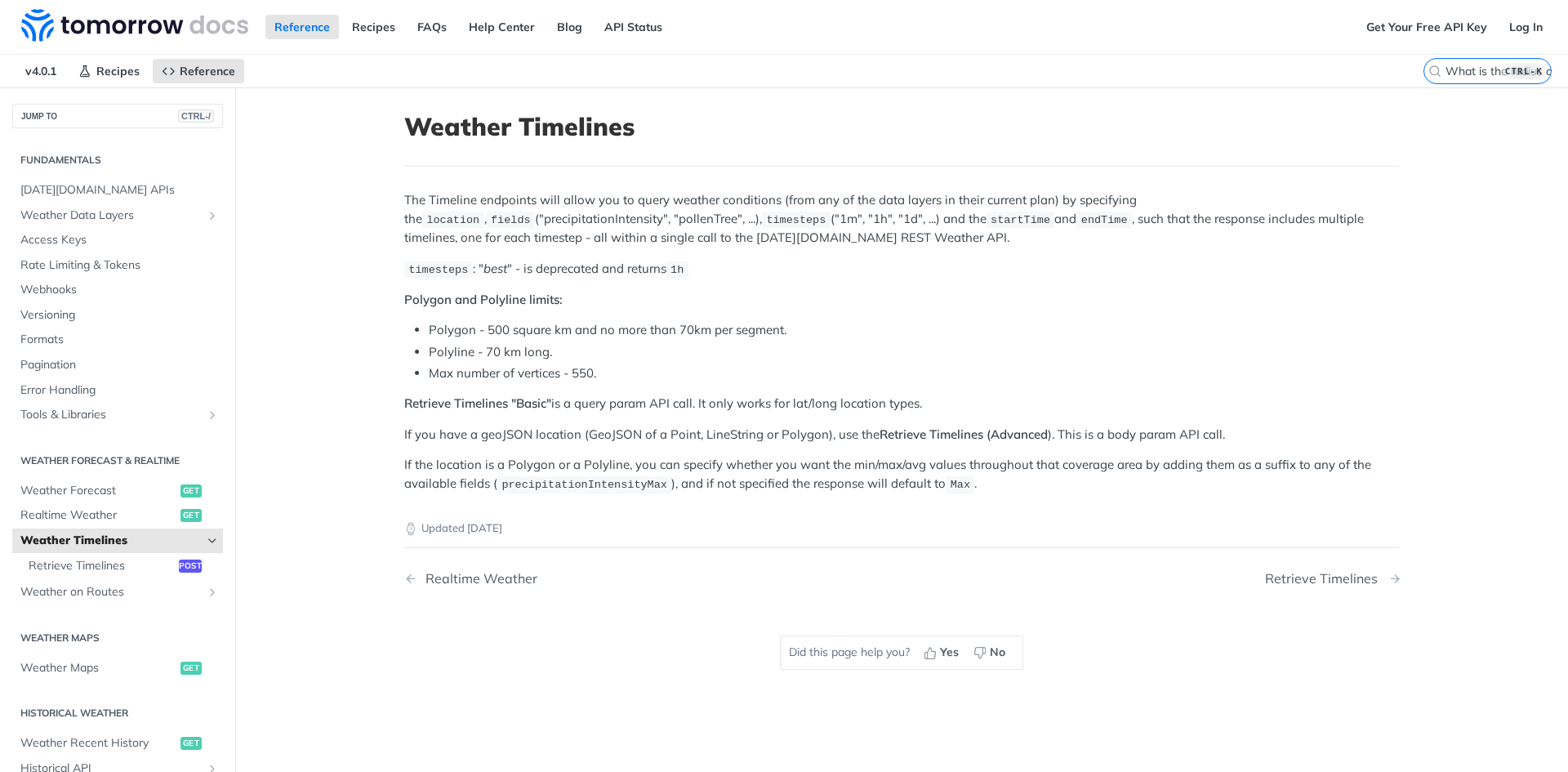
click at [1316, 582] on div "Retrieve Timelines" at bounding box center [1325, 579] width 121 height 15
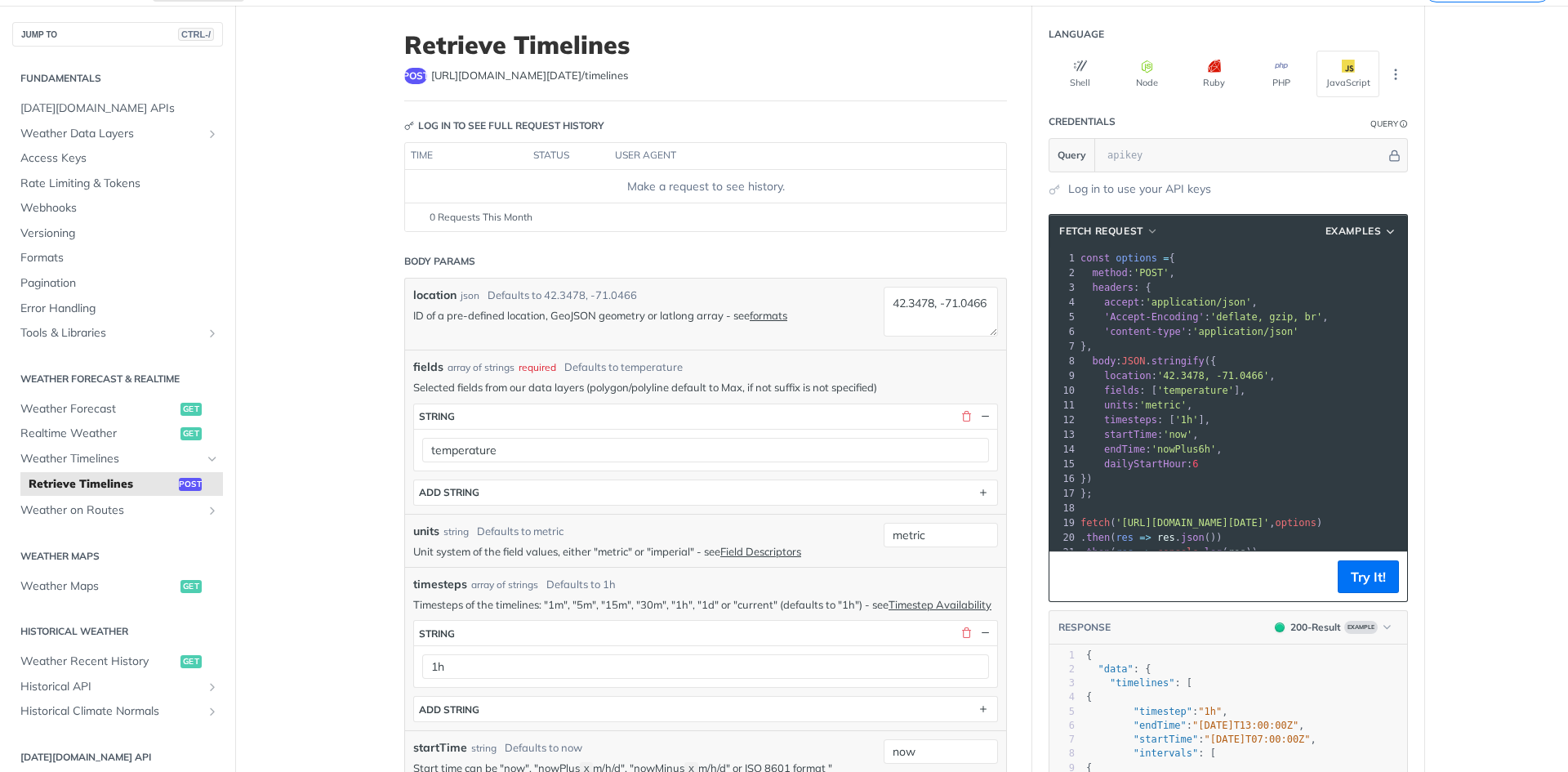
scroll to position [163, 0]
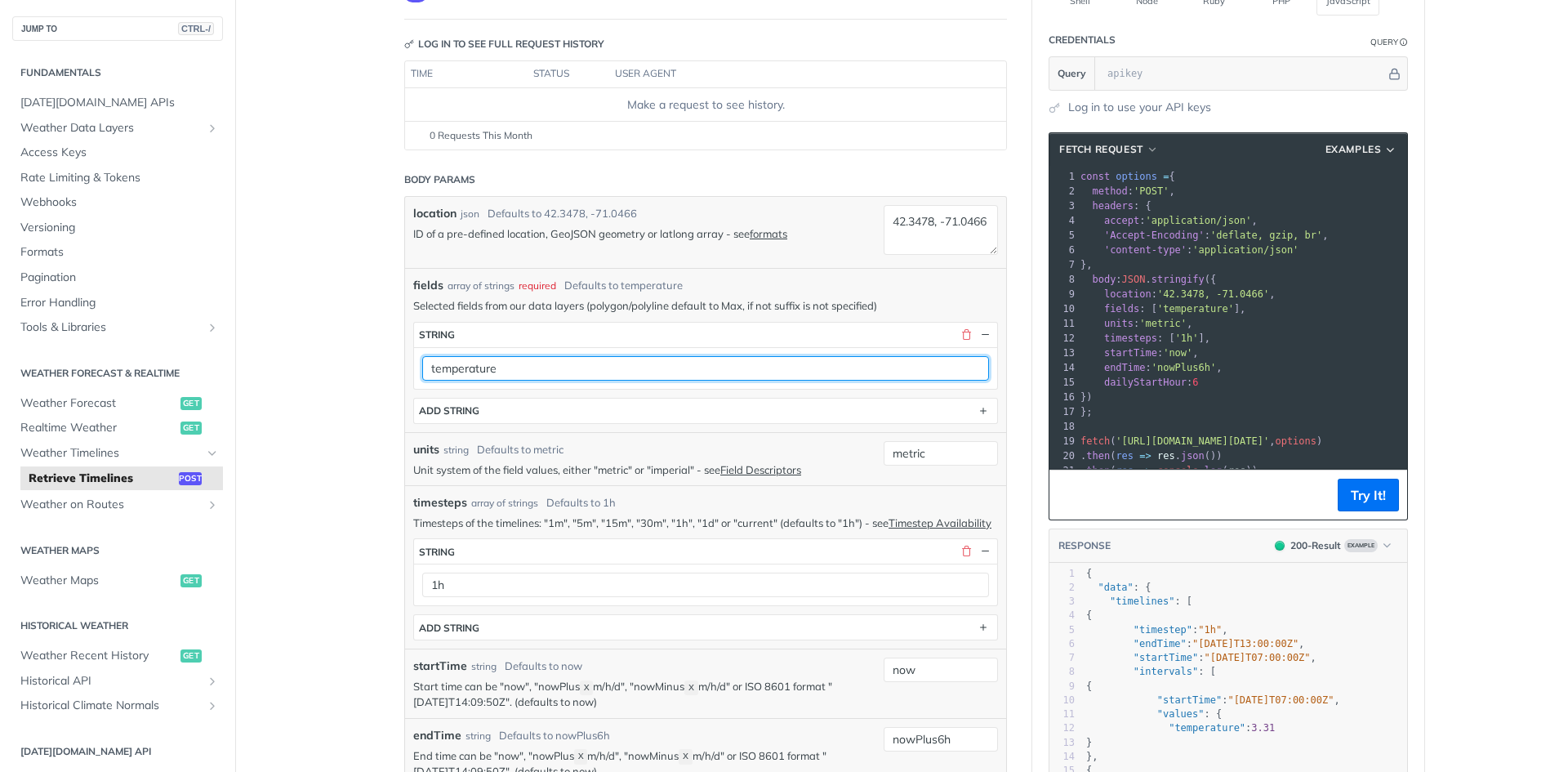
click at [526, 365] on input "temperature" at bounding box center [705, 368] width 567 height 25
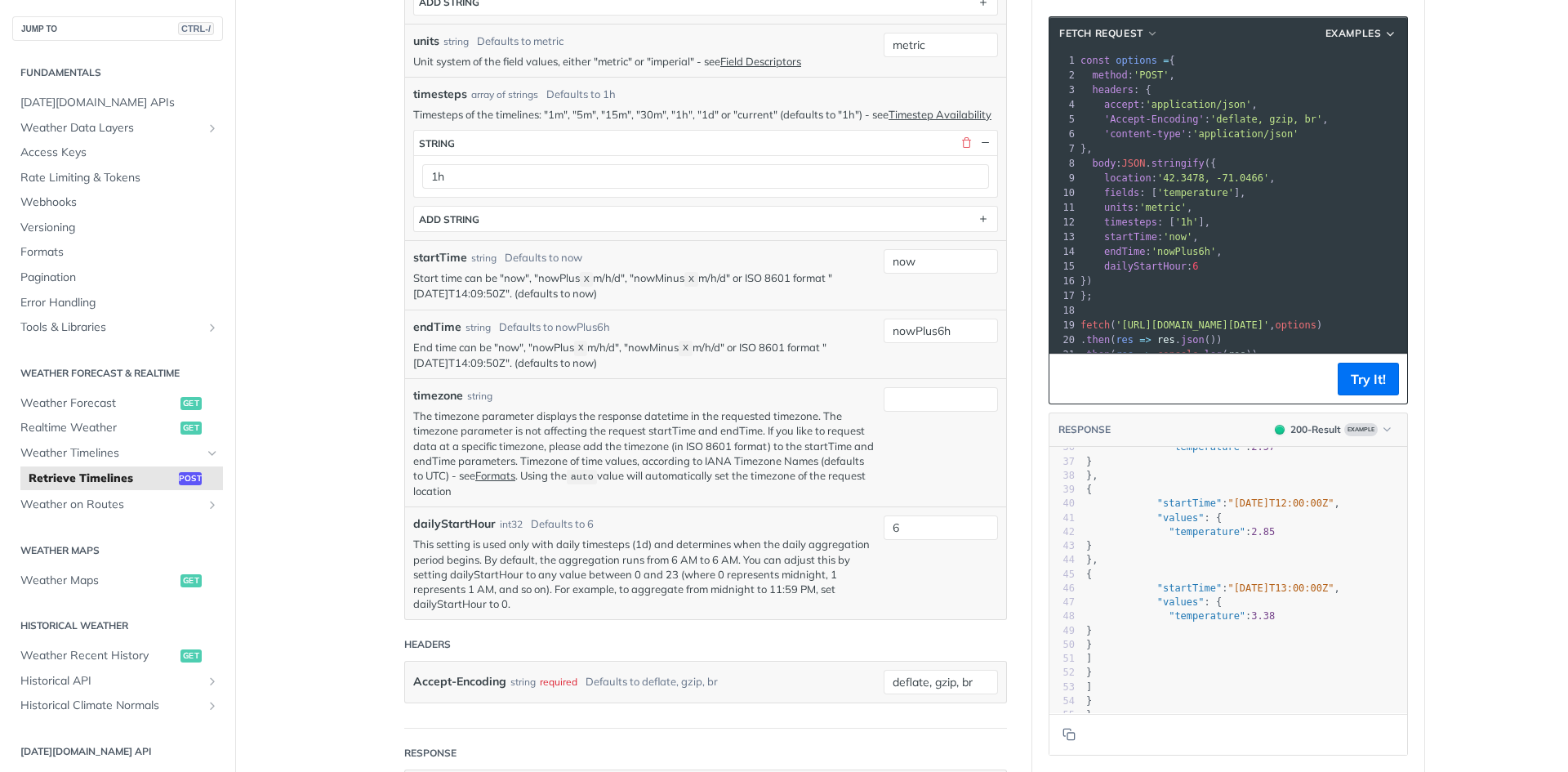
scroll to position [0, 0]
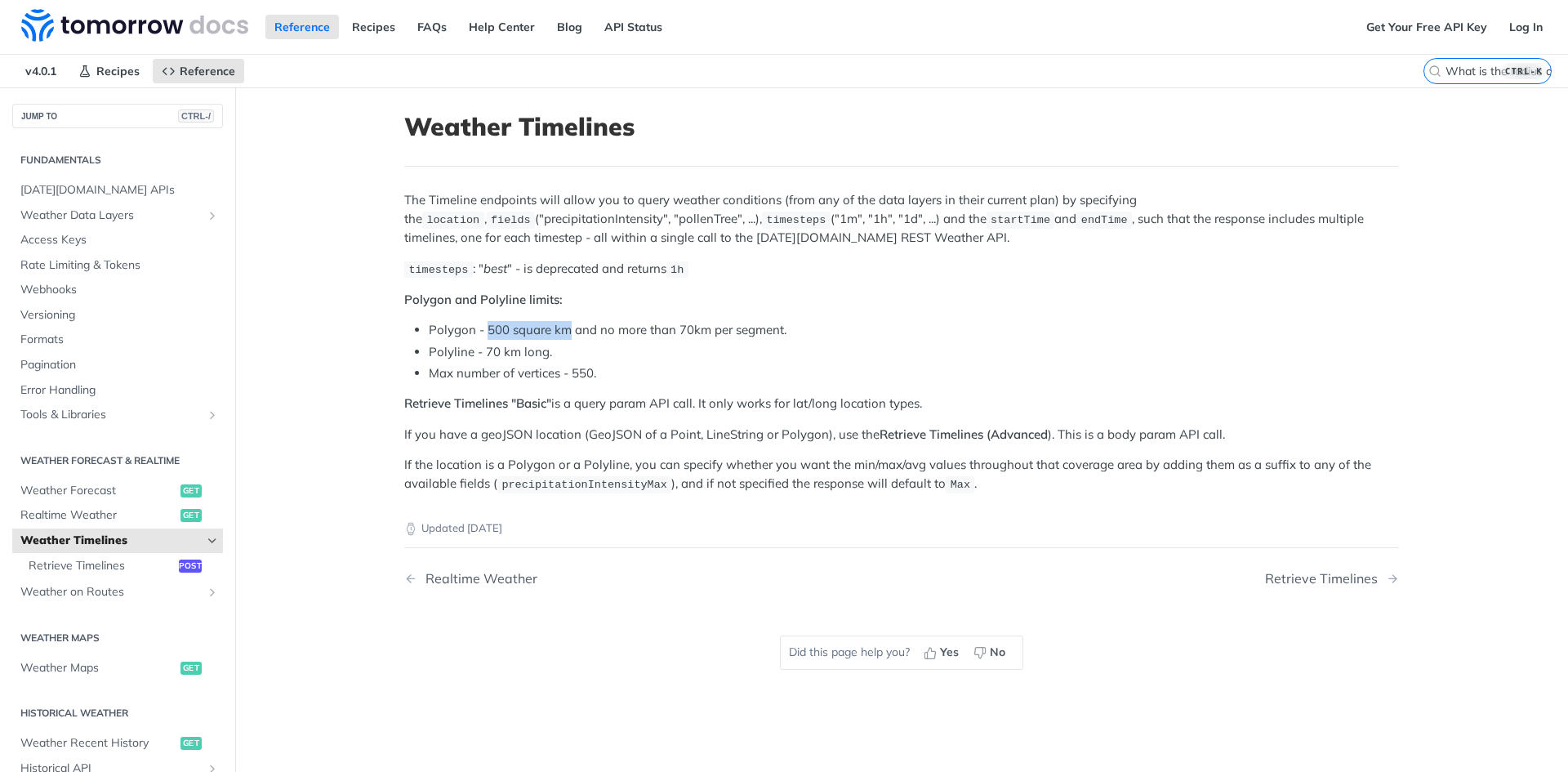
drag, startPoint x: 483, startPoint y: 331, endPoint x: 565, endPoint y: 333, distance: 82.0
click at [565, 333] on li "Polygon - 500 square km and no more than 70km per segment." at bounding box center [914, 330] width 971 height 19
copy li "500 square km"
click at [922, 304] on p "Polygon and Polyline limits:" at bounding box center [901, 300] width 995 height 19
click at [1057, 343] on li "Polyline - 70 km long." at bounding box center [914, 353] width 971 height 19
